Goal: Task Accomplishment & Management: Manage account settings

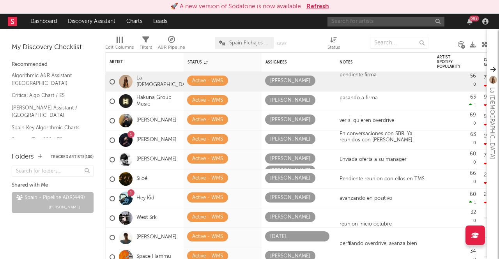
click at [374, 19] on input "text" at bounding box center [386, 22] width 117 height 10
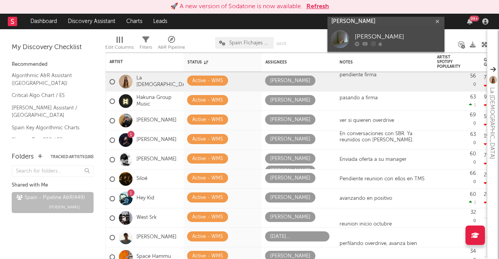
type input "noelia sanx"
click at [394, 39] on div "[PERSON_NAME]" at bounding box center [398, 36] width 86 height 9
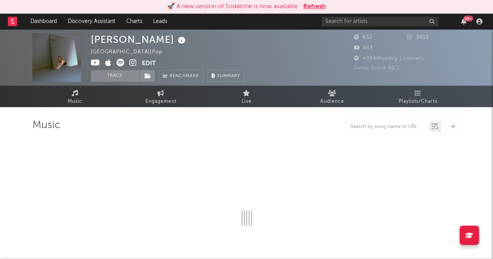
select select "1w"
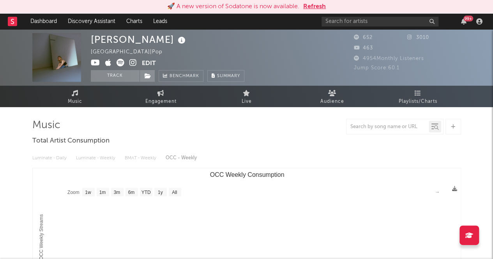
click at [121, 84] on div "Noelia Sanxz Spain | Pop Edit Track Benchmark Summary 652 3010 463 4954 Monthly…" at bounding box center [246, 57] width 493 height 57
click at [129, 76] on button "Track" at bounding box center [115, 76] width 49 height 12
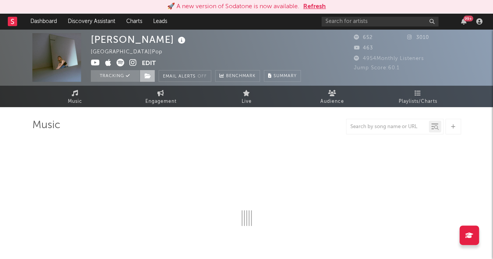
click at [152, 77] on span at bounding box center [148, 76] width 16 height 12
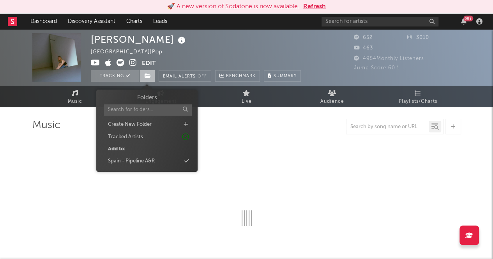
select select "1w"
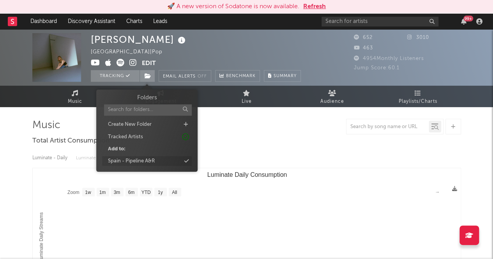
click at [146, 165] on div "Spain - Pipeline A&R" at bounding box center [131, 162] width 47 height 8
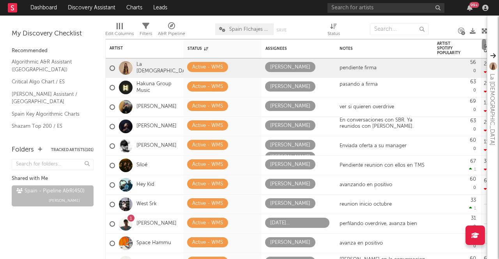
drag, startPoint x: 483, startPoint y: 44, endPoint x: 482, endPoint y: 33, distance: 11.8
click at [482, 33] on div "Artist Notifications Status Edit settings for Status Assignees Notes Artist Spo…" at bounding box center [296, 138] width 382 height 244
click at [392, 23] on div at bounding box center [399, 28] width 58 height 19
click at [390, 25] on input "text" at bounding box center [399, 29] width 58 height 12
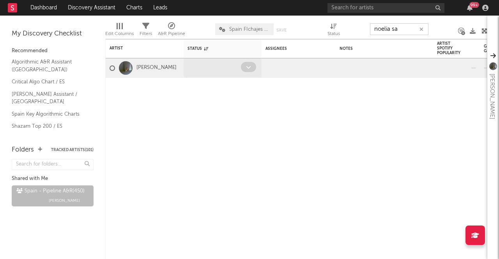
type input "noelia sa"
click at [245, 71] on span at bounding box center [248, 67] width 15 height 10
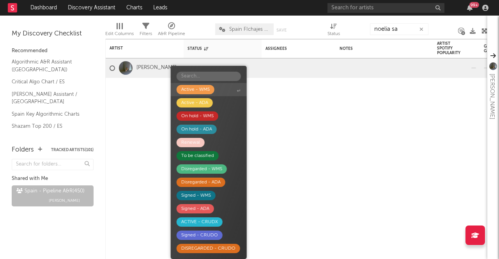
click at [209, 89] on div "Active - WMS" at bounding box center [195, 89] width 28 height 9
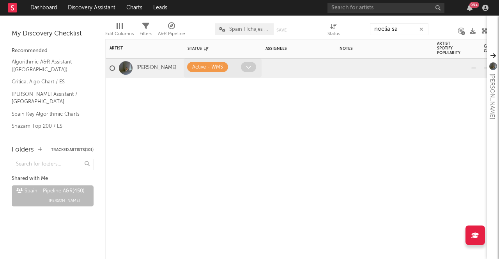
click at [246, 67] on icon at bounding box center [248, 67] width 5 height 5
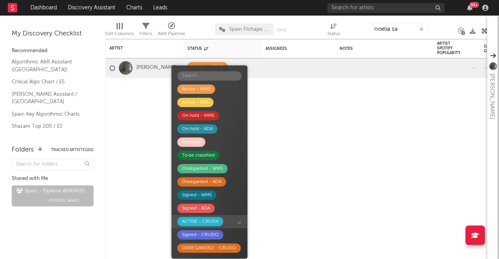
click at [194, 220] on div "ACTIVE - CRUDX" at bounding box center [200, 221] width 37 height 9
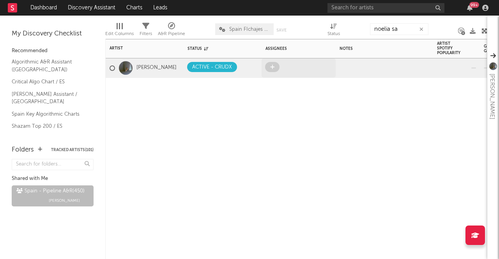
click at [275, 68] on span at bounding box center [272, 67] width 14 height 10
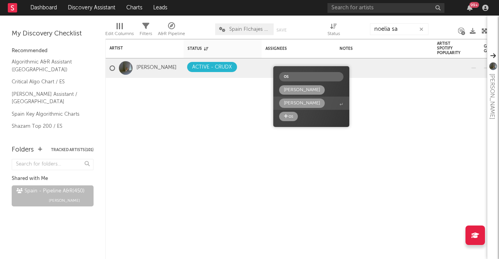
type input "os"
click at [301, 101] on div "[PERSON_NAME]" at bounding box center [302, 103] width 36 height 9
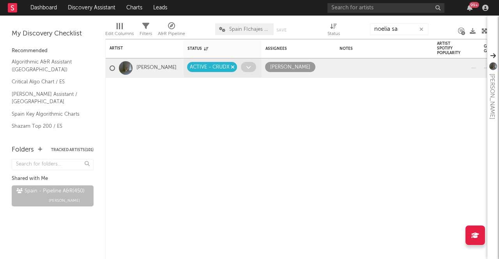
click at [232, 67] on icon "button" at bounding box center [233, 67] width 4 height 5
click at [309, 66] on icon "button" at bounding box center [311, 67] width 4 height 5
drag, startPoint x: 398, startPoint y: 32, endPoint x: 345, endPoint y: 22, distance: 53.8
click at [345, 22] on div "Edit Columns Filters A&R Pipeline [GEOGRAPHIC_DATA] FIchajes Ok Save Save as St…" at bounding box center [296, 27] width 382 height 23
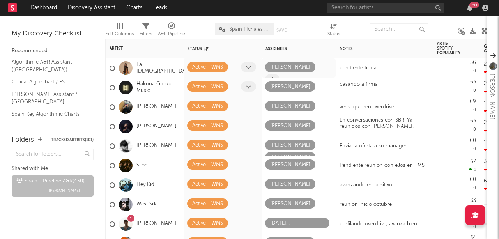
click at [246, 85] on span at bounding box center [248, 86] width 15 height 10
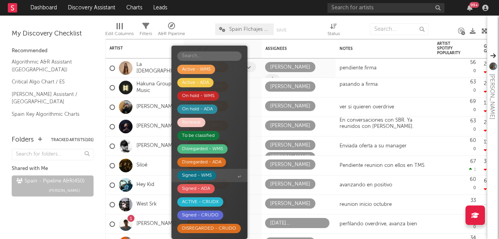
click at [203, 174] on div "Signed - WMS" at bounding box center [197, 175] width 30 height 9
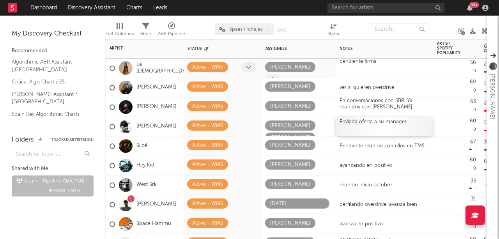
click at [400, 122] on div "Enviada oferta a su manager" at bounding box center [384, 126] width 97 height 19
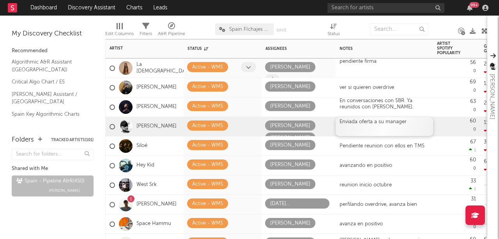
click at [400, 122] on div "Enviada oferta a su manager" at bounding box center [384, 126] width 97 height 19
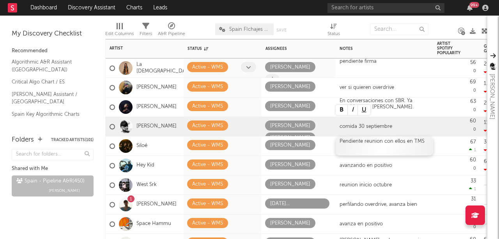
click at [374, 149] on div "Pendiente reunion con ellos en TMS" at bounding box center [384, 145] width 97 height 19
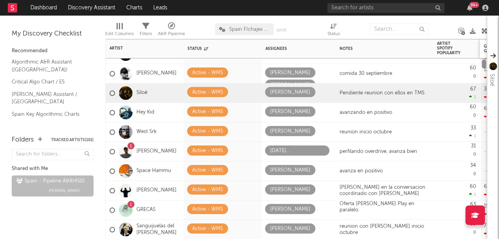
click at [483, 44] on div "La Zowi Active - WMS [PERSON_NAME] pendiente firma 56 0 2.95k -29k Created with…" at bounding box center [296, 139] width 382 height 200
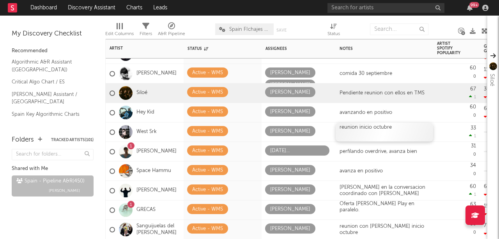
click at [383, 129] on div "reunion inicio octubre" at bounding box center [385, 127] width 90 height 6
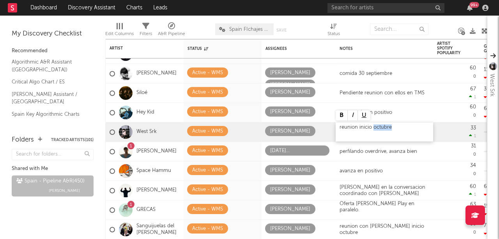
click at [383, 129] on div "reunion inicio octubre" at bounding box center [385, 127] width 90 height 6
click at [382, 127] on div "reunion inicio octubre" at bounding box center [385, 127] width 90 height 6
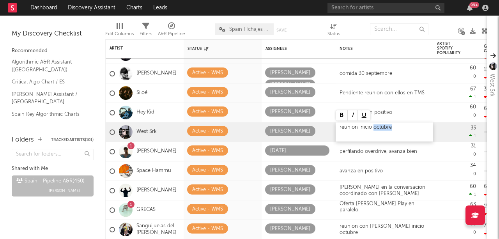
click at [382, 127] on div "reunion inicio octubre" at bounding box center [385, 127] width 90 height 6
click at [370, 127] on div "reunion inicio octubre" at bounding box center [385, 127] width 90 height 6
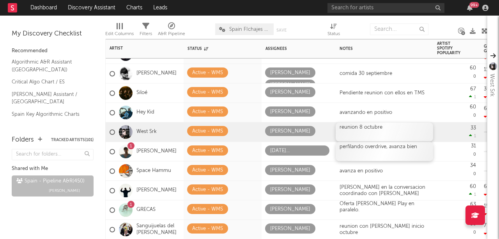
click at [383, 151] on div "perfilando overdrive, avanza bien" at bounding box center [384, 151] width 97 height 19
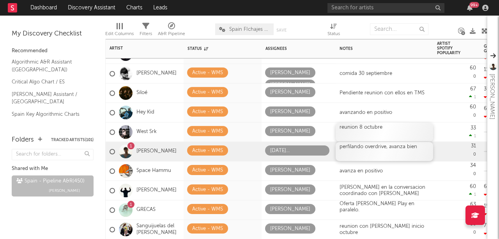
click at [398, 147] on div "perfilando overdrive, avanza bien" at bounding box center [385, 147] width 90 height 6
click at [365, 172] on div "avanza en positivo" at bounding box center [384, 170] width 97 height 19
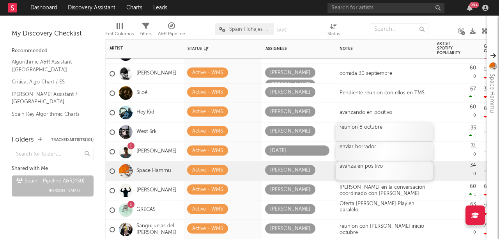
click at [375, 167] on div "avanza en positivo" at bounding box center [384, 170] width 97 height 19
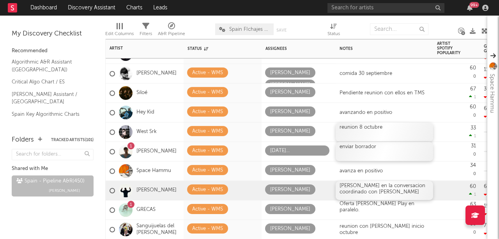
click at [372, 188] on div "[PERSON_NAME] en la conversacion coordinado con [PERSON_NAME]" at bounding box center [384, 190] width 97 height 19
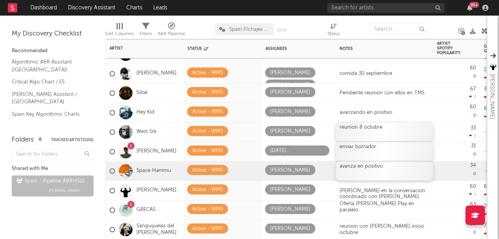
click at [381, 165] on div "avanza en positivo" at bounding box center [384, 170] width 97 height 19
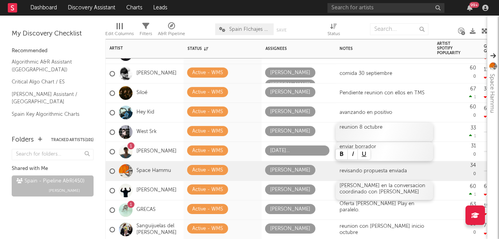
click at [365, 190] on div "[PERSON_NAME] en la conversacion coordinado con [PERSON_NAME]" at bounding box center [384, 190] width 97 height 19
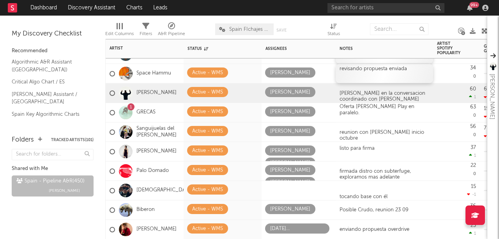
click at [409, 67] on div "revisando propuesta enviada" at bounding box center [384, 73] width 97 height 19
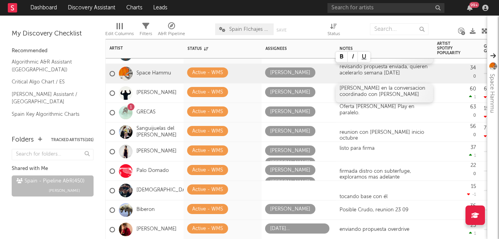
click at [362, 93] on div "[PERSON_NAME] en la conversacion coordinado con [PERSON_NAME]" at bounding box center [384, 92] width 97 height 19
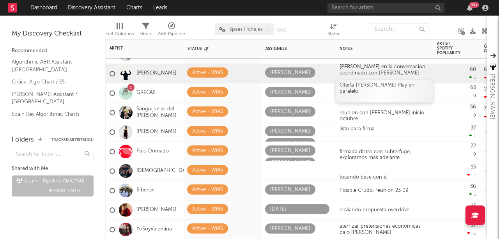
click at [386, 90] on div "Oferta [PERSON_NAME] Play en paralelo." at bounding box center [384, 91] width 97 height 22
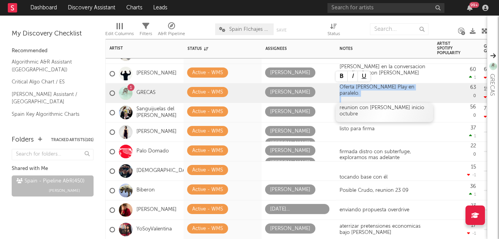
click at [375, 113] on div "reunion con [PERSON_NAME] inicio octubre" at bounding box center [384, 112] width 97 height 19
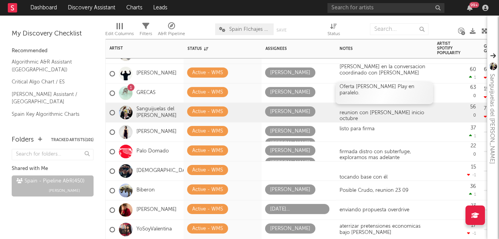
click at [400, 89] on div "Oferta [PERSON_NAME] Play en paralelo." at bounding box center [384, 93] width 97 height 22
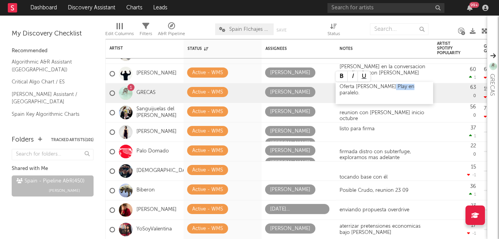
click at [400, 89] on div "Oferta [PERSON_NAME] Play en paralelo." at bounding box center [384, 93] width 97 height 22
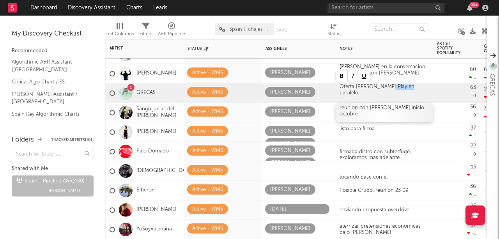
click at [379, 115] on div "reunion con [PERSON_NAME] inicio octubre" at bounding box center [384, 112] width 97 height 19
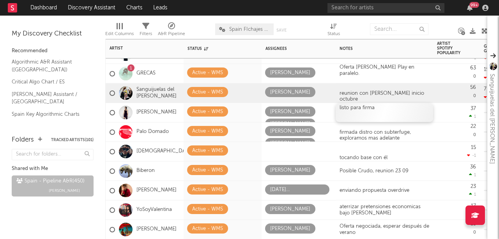
click at [376, 108] on div "listo para firma" at bounding box center [385, 111] width 90 height 12
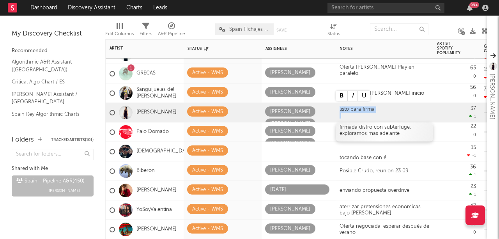
click at [395, 132] on div "firmada distro con subterfuge, exploramos mas adelante" at bounding box center [384, 131] width 97 height 19
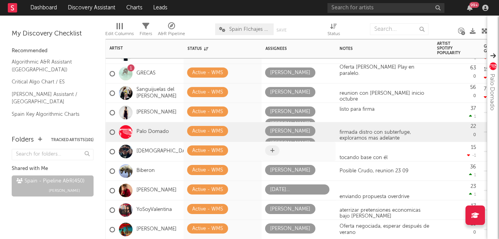
click at [272, 151] on icon at bounding box center [272, 150] width 4 height 5
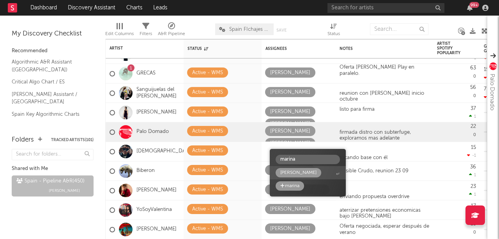
type input "marina"
click at [289, 170] on div "[PERSON_NAME]" at bounding box center [298, 172] width 36 height 9
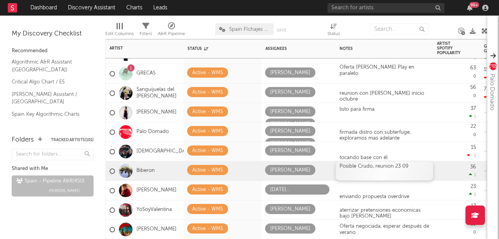
click at [387, 168] on div "Posible Crudo, reunion 23 09" at bounding box center [384, 170] width 97 height 19
click at [246, 170] on icon at bounding box center [248, 170] width 5 height 5
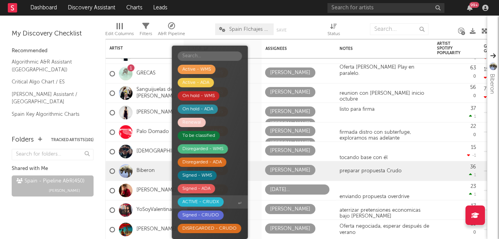
click at [212, 203] on div "ACTIVE - CRUDX" at bounding box center [200, 201] width 37 height 9
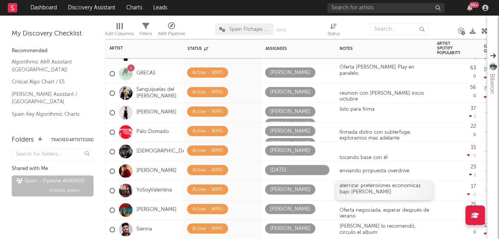
click at [355, 188] on div "aterrizar pretensiones economicas bajo [PERSON_NAME]" at bounding box center [385, 189] width 90 height 12
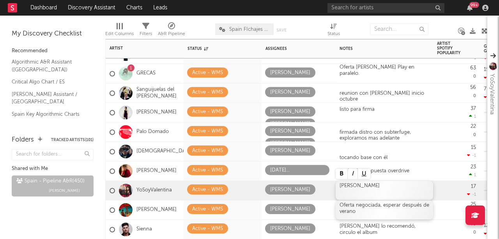
click at [384, 205] on div "Oferta negociada, esperar después de verano" at bounding box center [384, 209] width 97 height 19
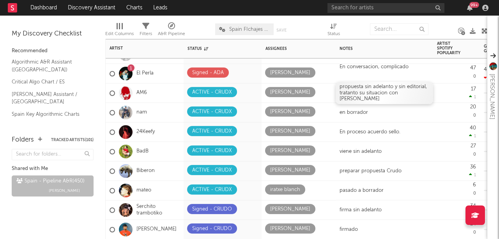
click at [402, 87] on div "propuesta sin adelanto y sin editorial, tratanto su situacion con [PERSON_NAME]" at bounding box center [384, 93] width 97 height 22
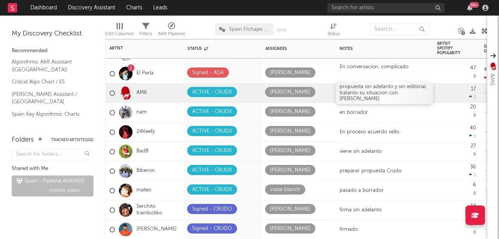
click at [402, 87] on div "propuesta sin adelanto y sin editorial, tratanto su situacion con [PERSON_NAME]" at bounding box center [384, 93] width 97 height 22
click at [377, 109] on div "en borrador" at bounding box center [384, 112] width 97 height 19
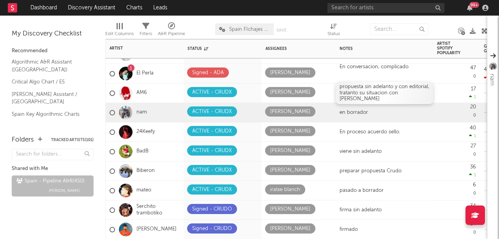
click at [395, 96] on div "propuesta sin adelanto y con editorial, tratanto su situacion con [PERSON_NAME]" at bounding box center [384, 93] width 97 height 22
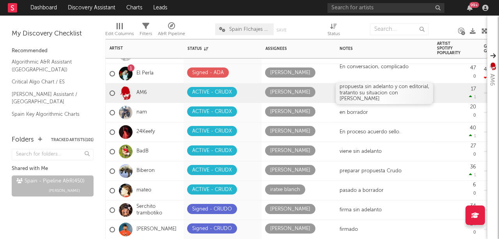
click at [376, 95] on div "propuesta sin adelanto y con editorial, tratanto su situacion con [PERSON_NAME]" at bounding box center [384, 93] width 97 height 22
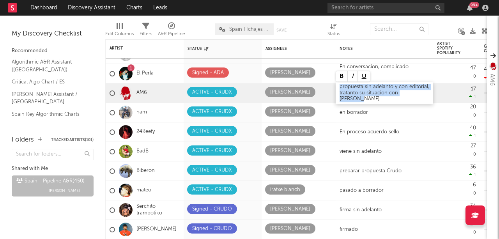
click at [376, 95] on div "propuesta sin adelanto y con editorial, tratanto su situacion con [PERSON_NAME]" at bounding box center [384, 93] width 97 height 22
click at [406, 96] on div "propuesta sin adelanto y con editorial, tratanto su situacion con [PERSON_NAME]" at bounding box center [384, 93] width 97 height 22
click at [427, 96] on div "propuesta sin adelanto y con editorial, tratanto su situacion con [PERSON_NAME]" at bounding box center [384, 93] width 97 height 22
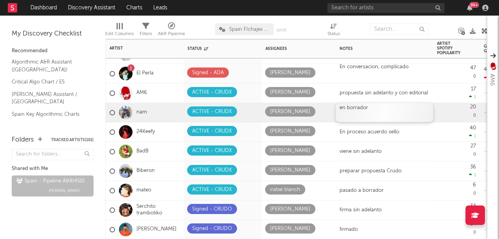
click at [364, 108] on div "en borrador" at bounding box center [384, 112] width 97 height 19
click at [388, 109] on div "en borrador" at bounding box center [384, 112] width 97 height 19
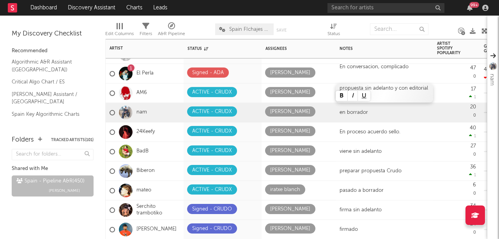
click at [411, 90] on div "propuesta sin adelanto y con editorial" at bounding box center [384, 92] width 97 height 19
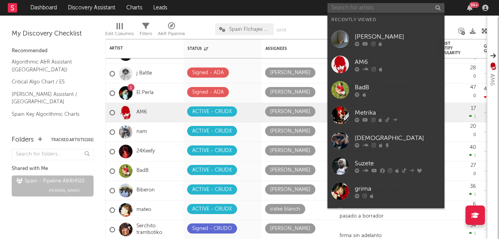
click at [375, 11] on input "text" at bounding box center [386, 8] width 117 height 10
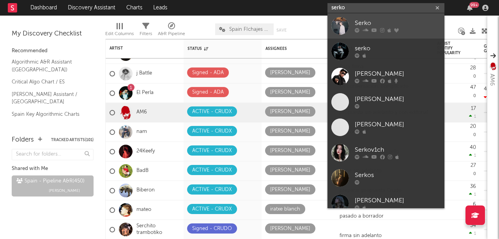
type input "serko"
click at [367, 25] on div "Serko" at bounding box center [398, 23] width 86 height 9
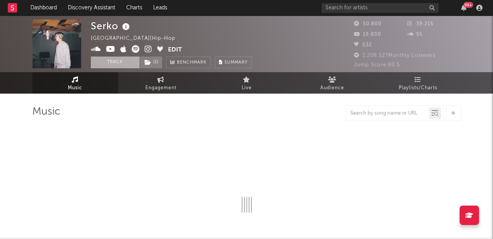
click at [115, 60] on button "Track" at bounding box center [115, 63] width 49 height 12
click at [154, 61] on span "( 1 )" at bounding box center [151, 63] width 23 height 12
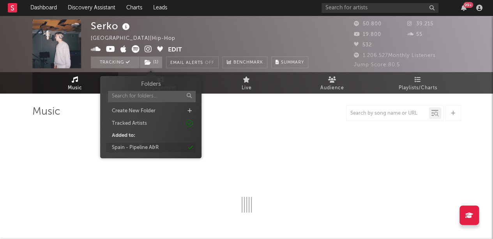
click at [152, 152] on div "Spain - Pipeline A&R" at bounding box center [151, 148] width 90 height 10
select select "6m"
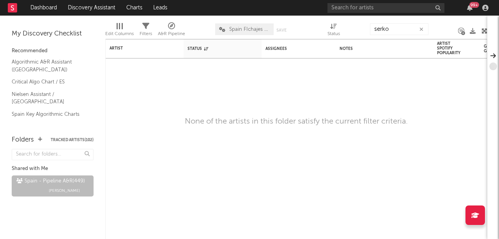
click at [410, 28] on input "serko" at bounding box center [399, 29] width 58 height 12
type input "serko"
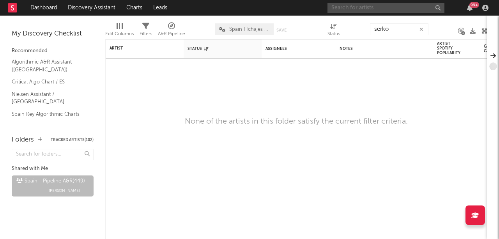
click at [362, 11] on input "text" at bounding box center [386, 8] width 117 height 10
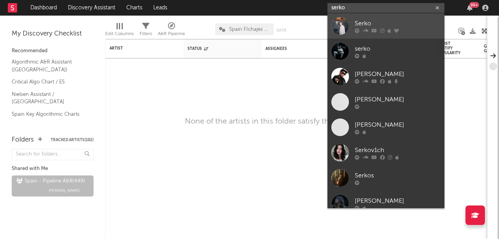
type input "serko"
click at [367, 26] on div "Serko" at bounding box center [398, 23] width 86 height 9
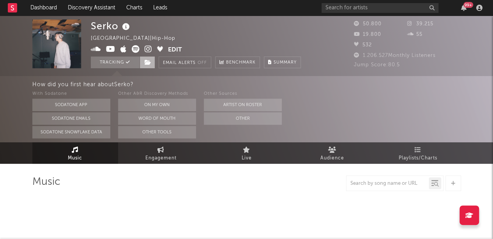
click at [147, 60] on icon at bounding box center [148, 62] width 7 height 5
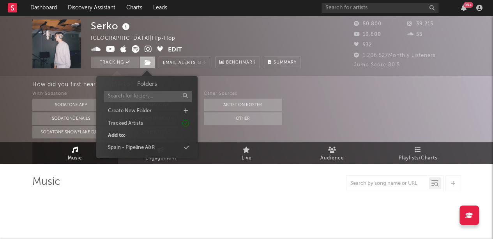
select select "6m"
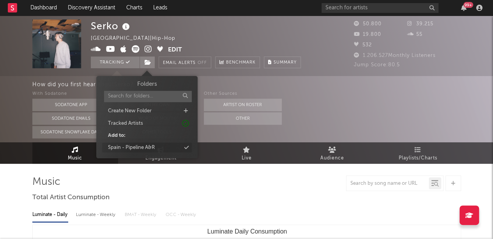
click at [150, 148] on div "Spain - Pipeline A&R" at bounding box center [131, 148] width 47 height 8
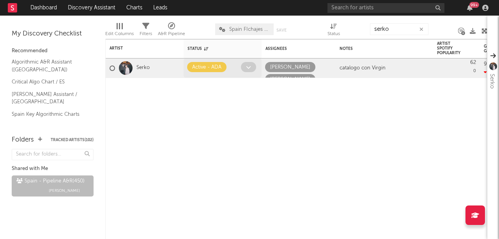
type input "serko"
click at [251, 69] on icon at bounding box center [248, 67] width 5 height 5
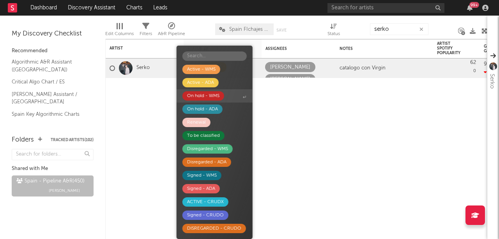
click at [212, 97] on div "On hold - WMS" at bounding box center [203, 95] width 32 height 9
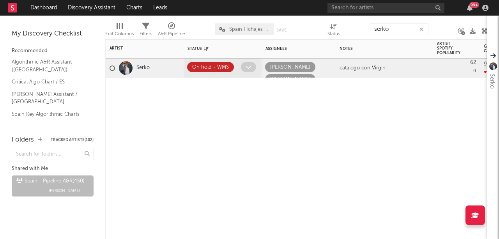
click at [244, 67] on span at bounding box center [248, 67] width 15 height 10
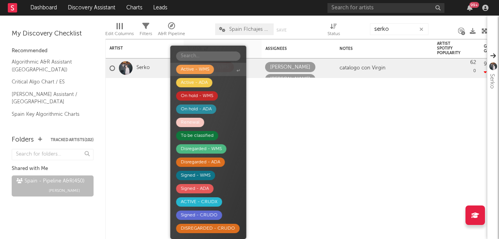
click at [200, 70] on div "Active - WMS" at bounding box center [195, 69] width 28 height 9
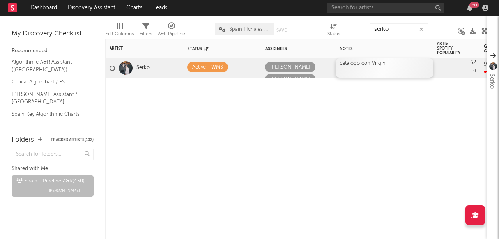
click at [372, 64] on div "catalogo con Virgin" at bounding box center [384, 67] width 97 height 19
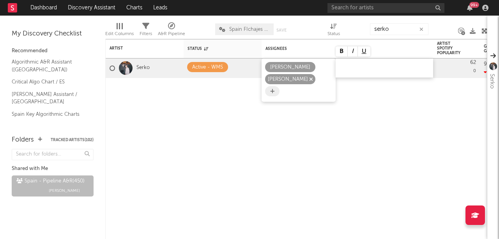
click at [309, 79] on icon "button" at bounding box center [311, 79] width 4 height 5
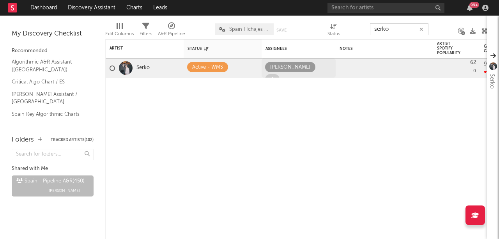
drag, startPoint x: 397, startPoint y: 27, endPoint x: 334, endPoint y: 18, distance: 63.7
click at [334, 18] on div "Edit Columns Filters A&R Pipeline Spain FIchajes Ok Save Save as Status serko" at bounding box center [296, 27] width 382 height 23
